Goal: Transaction & Acquisition: Purchase product/service

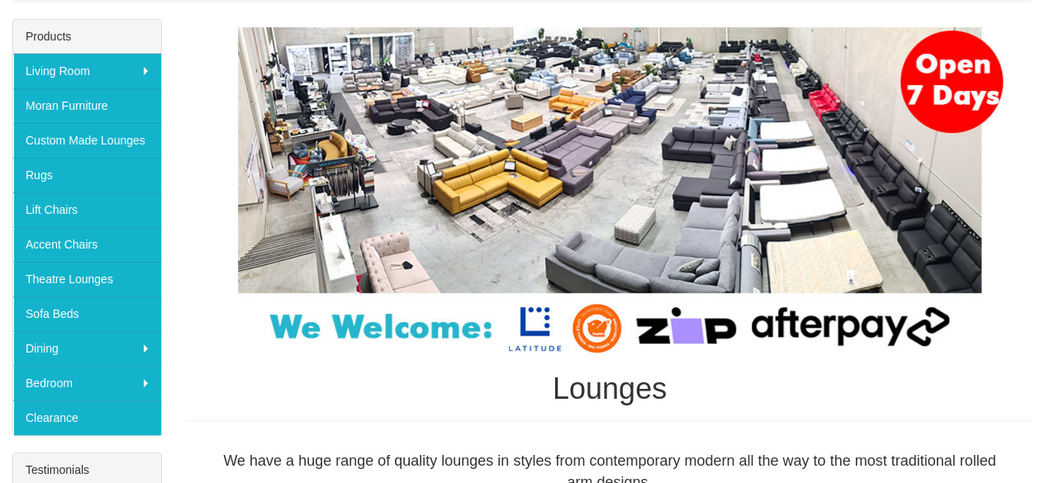
scroll to position [249, 0]
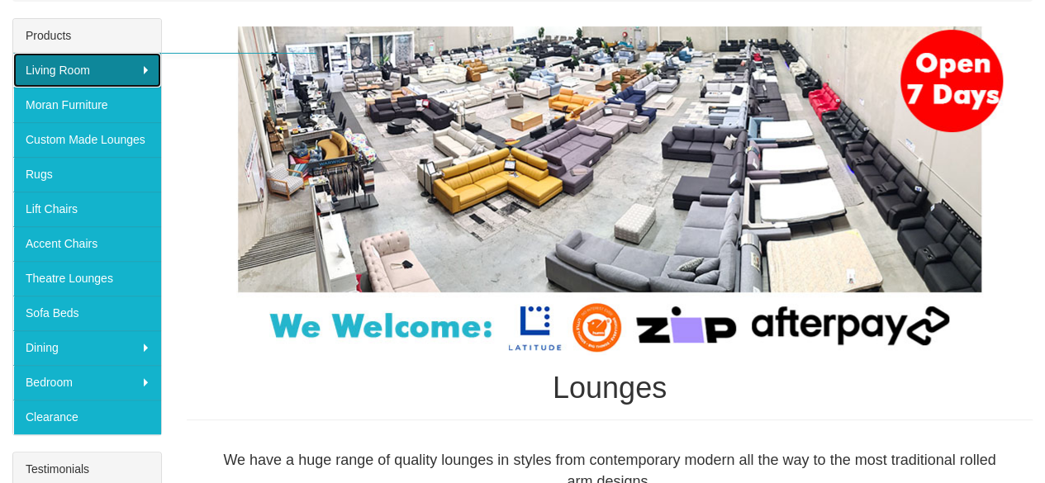
click at [106, 69] on link "Living Room" at bounding box center [87, 70] width 148 height 35
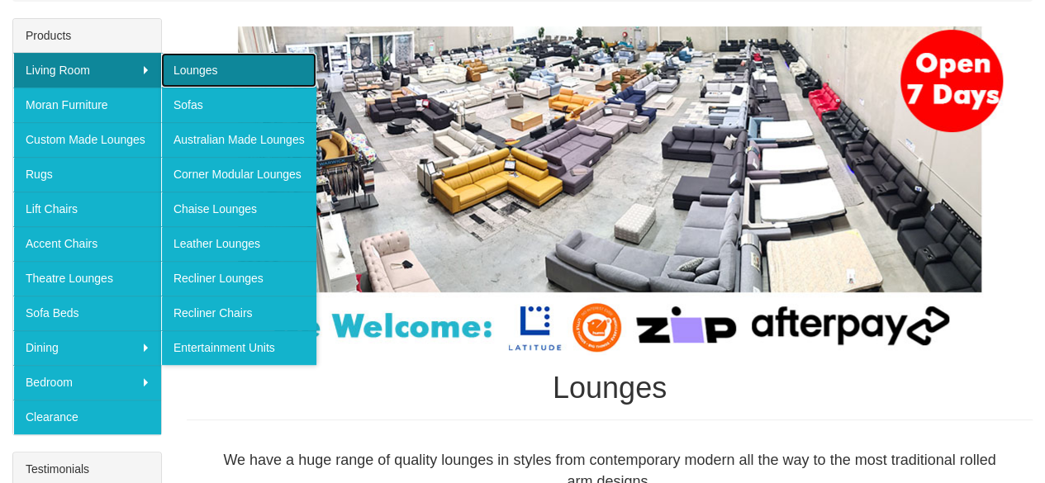
click at [265, 67] on link "Lounges" at bounding box center [238, 70] width 155 height 35
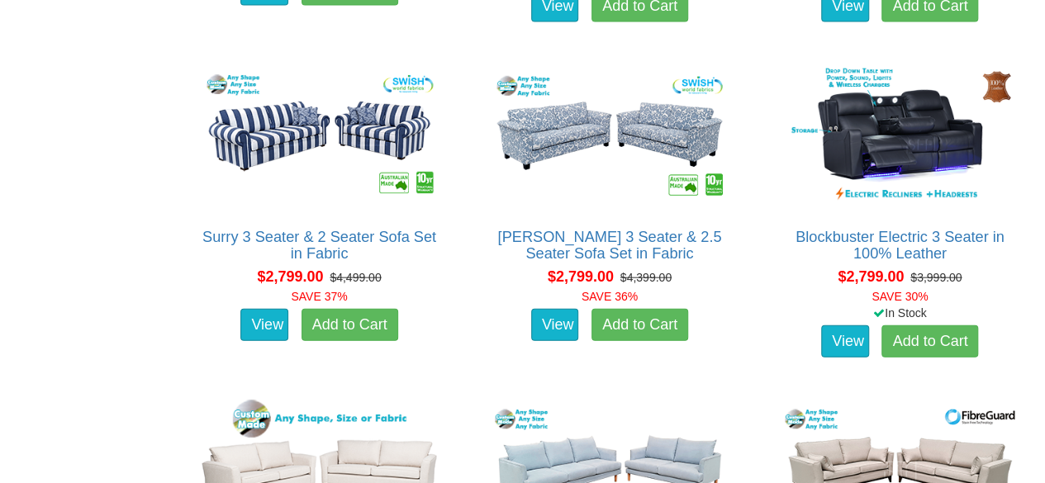
scroll to position [4912, 0]
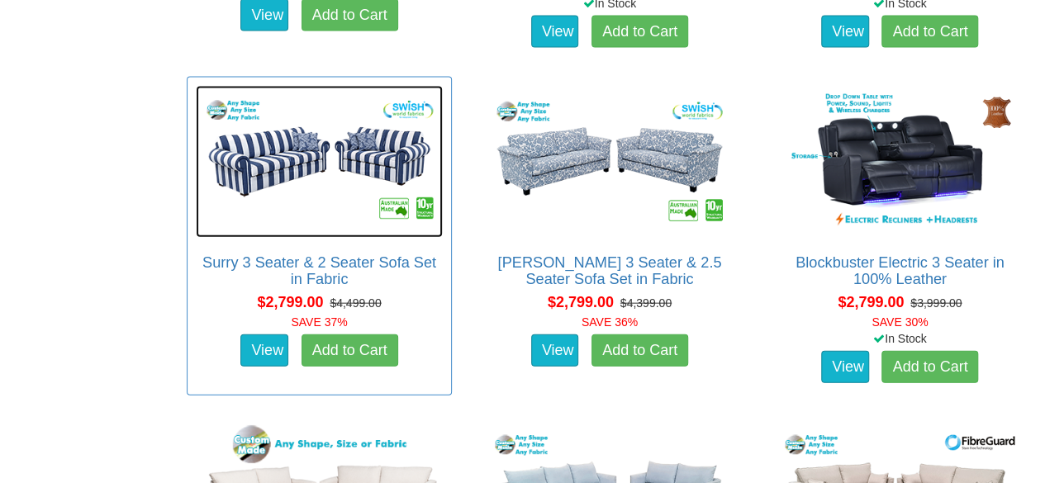
click at [344, 161] on img at bounding box center [319, 162] width 247 height 152
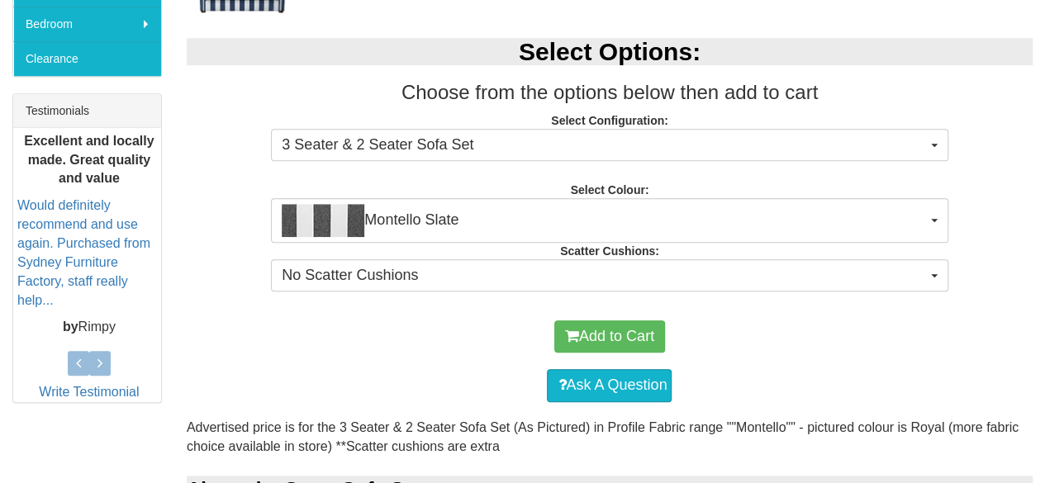
scroll to position [613, 0]
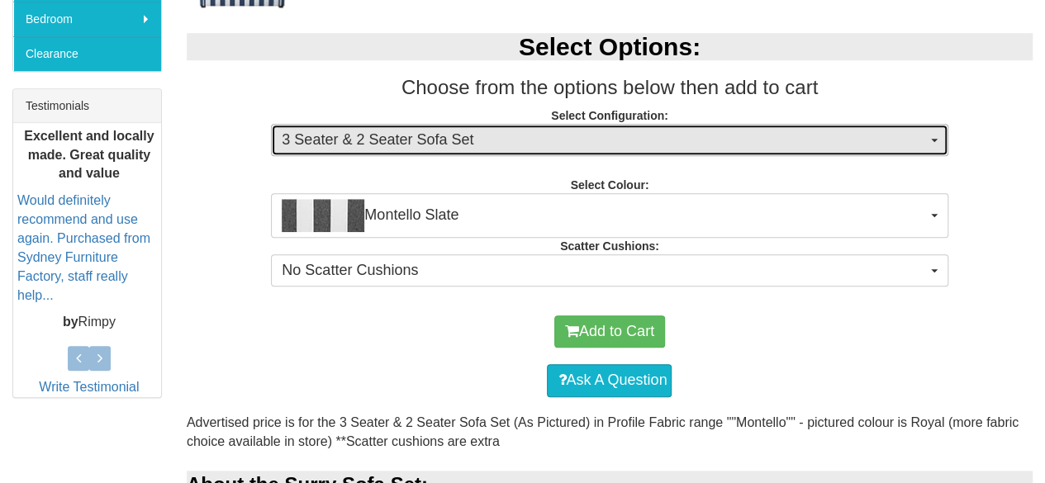
click at [641, 140] on span "3 Seater & 2 Seater Sofa Set" at bounding box center [604, 140] width 644 height 21
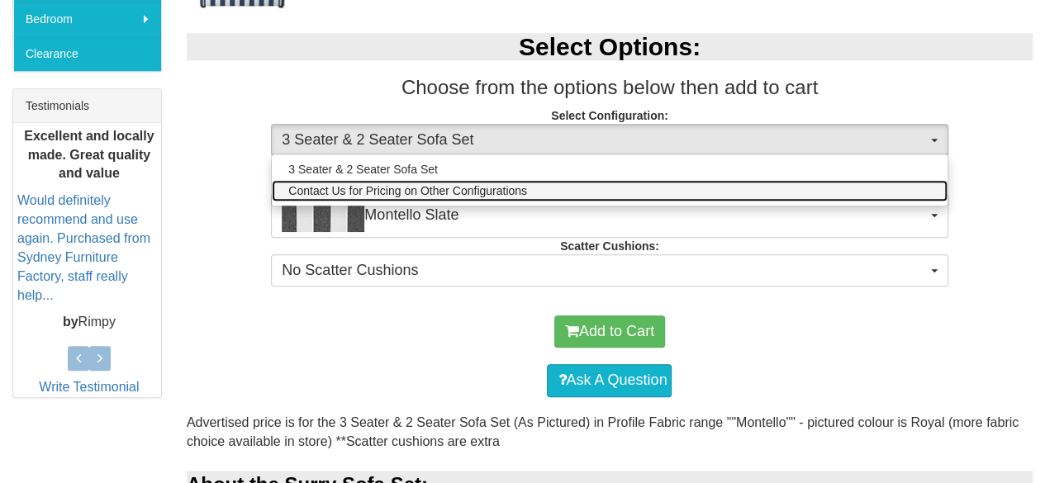
click at [603, 186] on link "Contact Us for Pricing on Other Configurations" at bounding box center [609, 190] width 675 height 21
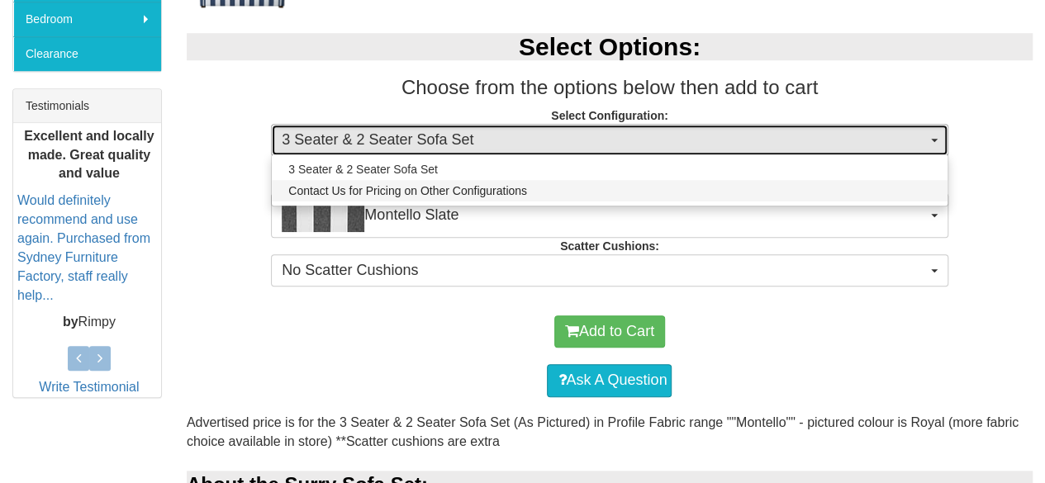
select select "1628"
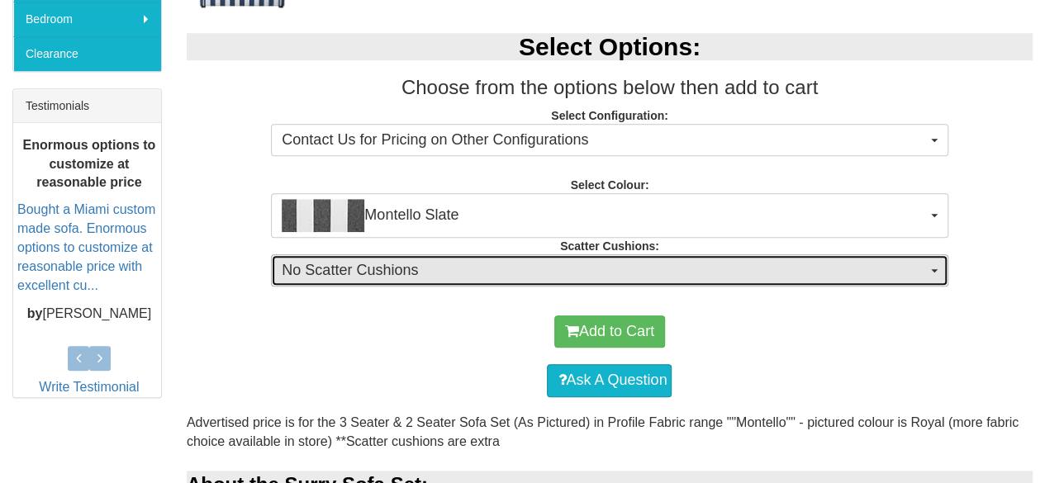
click at [593, 261] on span "No Scatter Cushions" at bounding box center [604, 270] width 644 height 21
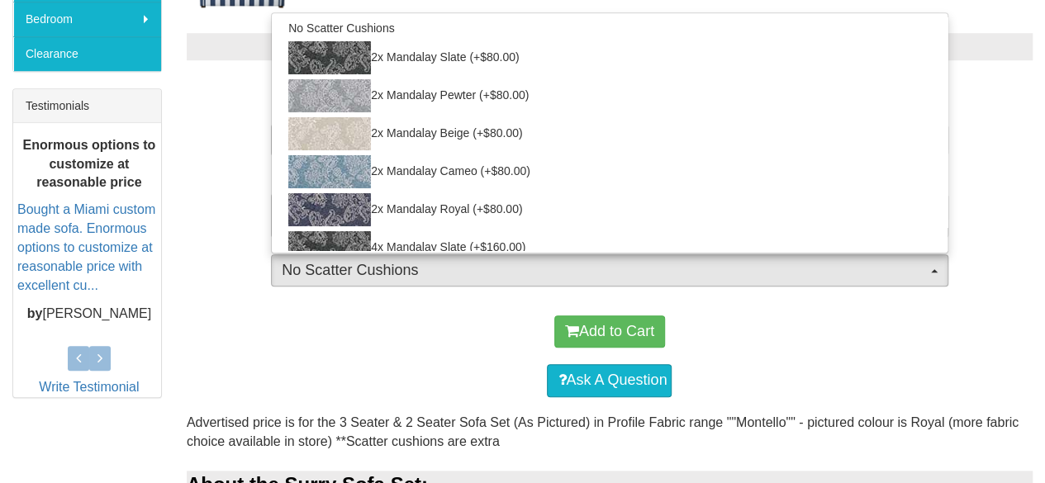
click at [467, 364] on div "Ask A Question" at bounding box center [609, 381] width 829 height 50
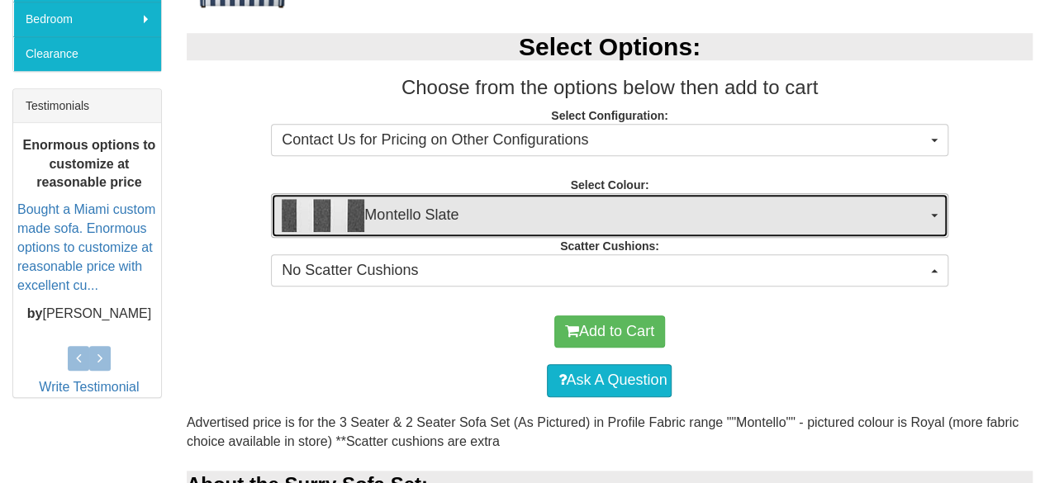
click at [566, 208] on span "Montello Slate" at bounding box center [604, 215] width 644 height 33
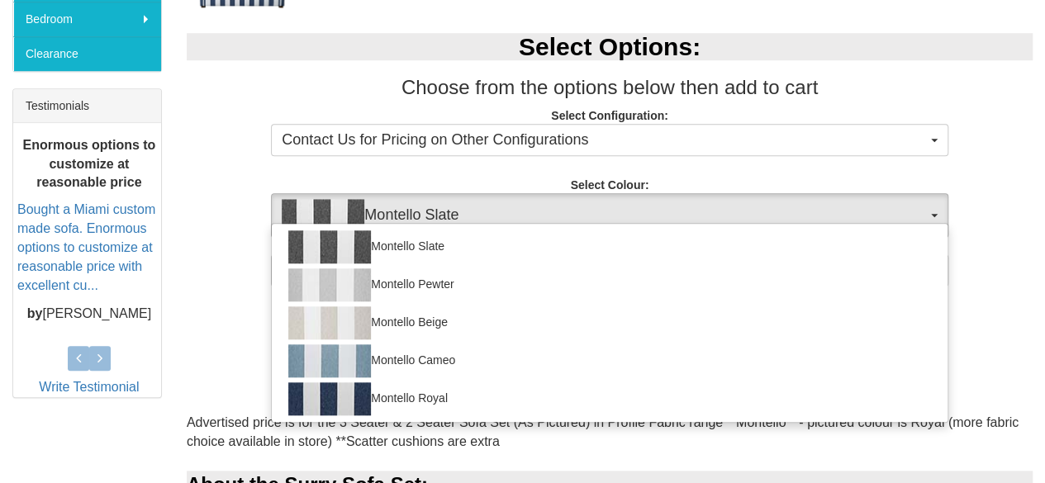
click at [219, 281] on div "Select Options: Choose from the options below then add to cart Select Configura…" at bounding box center [609, 158] width 871 height 282
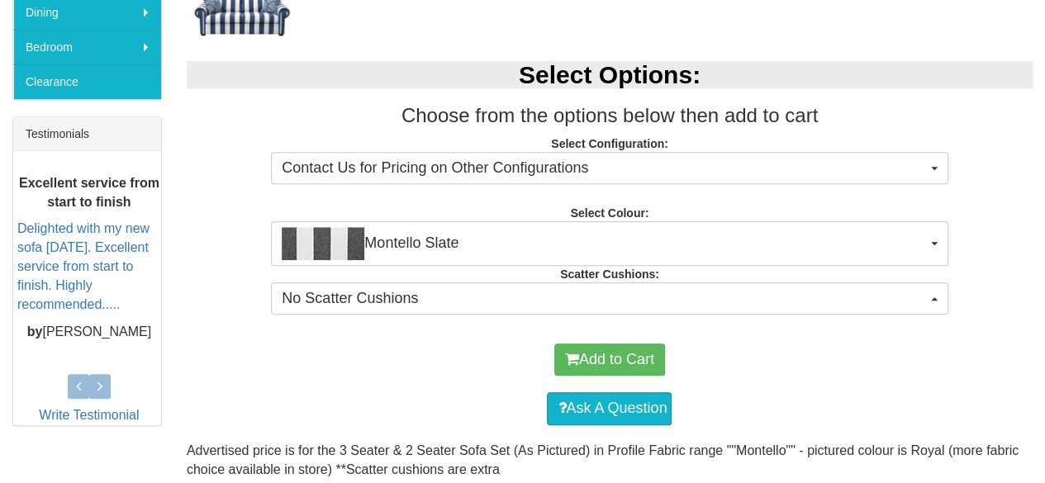
scroll to position [583, 0]
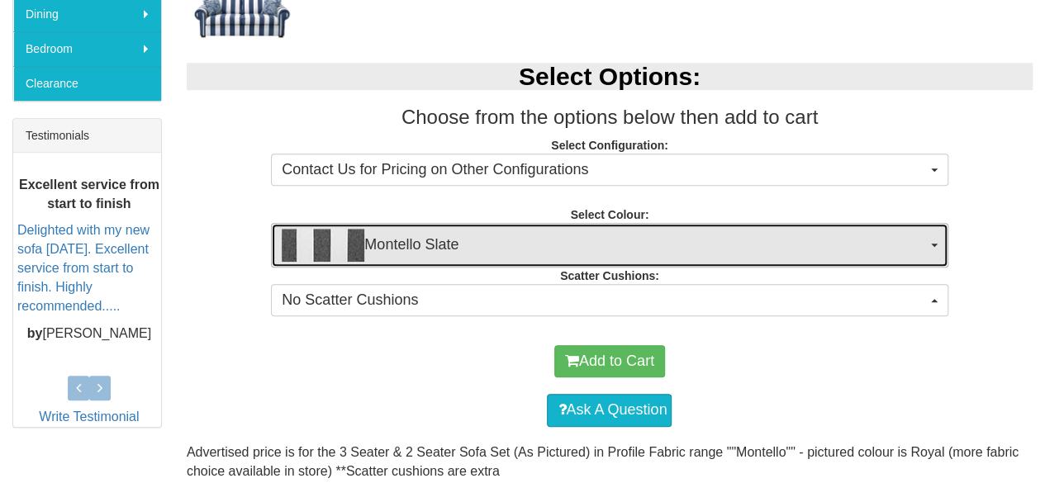
click at [515, 257] on span "Montello Slate" at bounding box center [604, 245] width 644 height 33
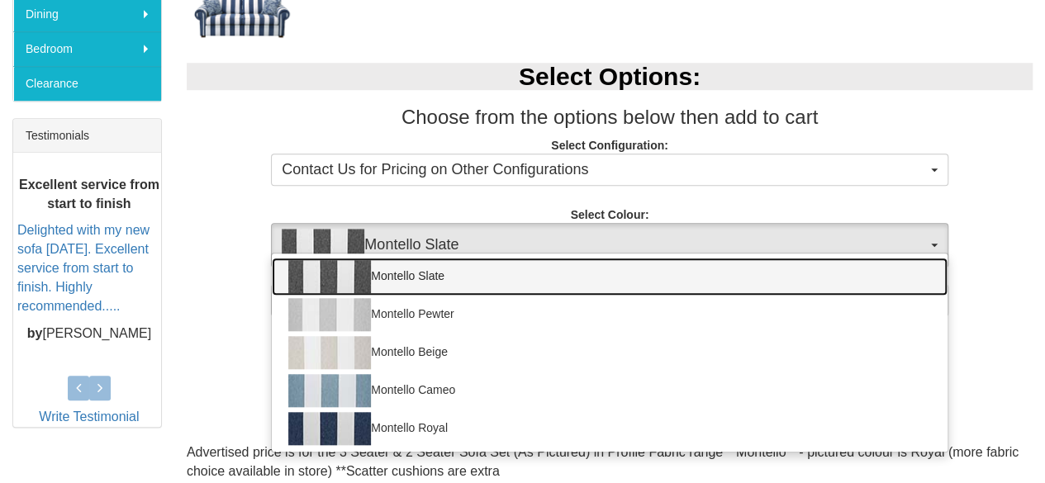
click at [547, 266] on link "Montello Slate" at bounding box center [609, 277] width 675 height 38
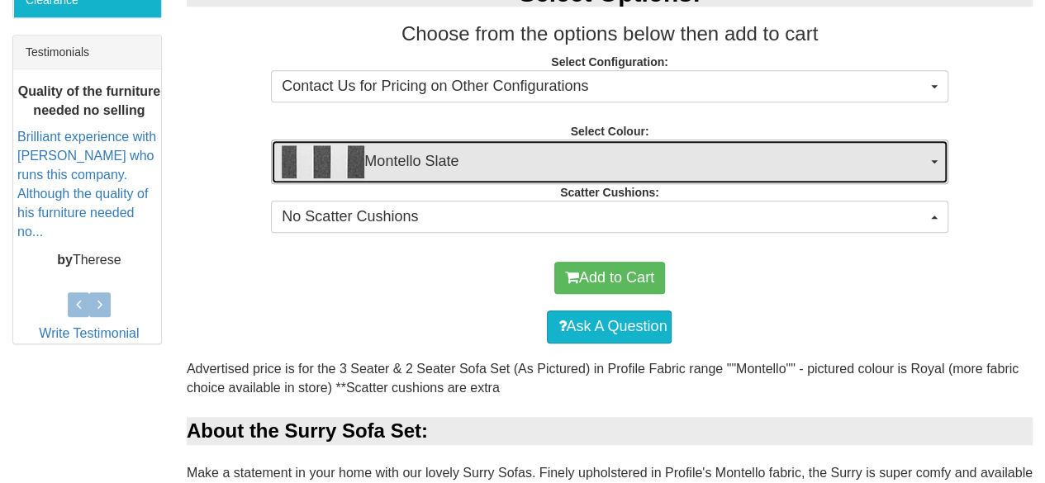
scroll to position [619, 0]
